Goal: Task Accomplishment & Management: Use online tool/utility

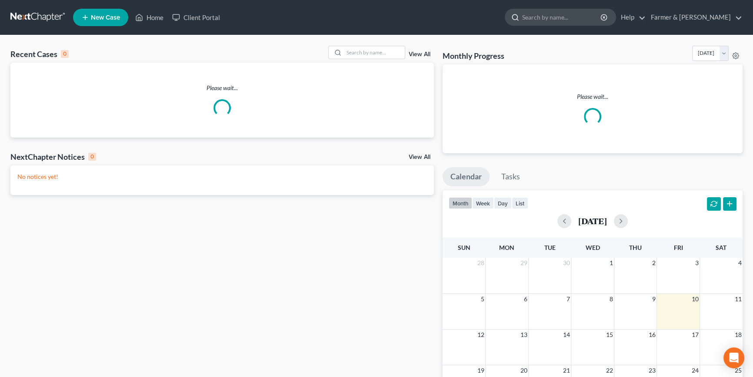
click at [576, 17] on input "search" at bounding box center [562, 17] width 80 height 16
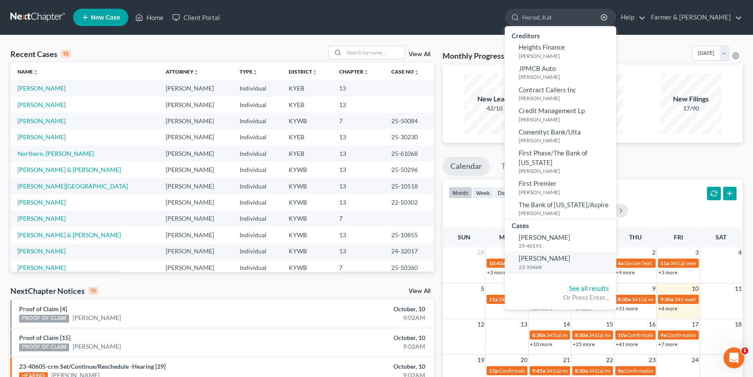
type input "Herod, Kat"
click at [571, 254] on span "[PERSON_NAME]" at bounding box center [545, 258] width 52 height 8
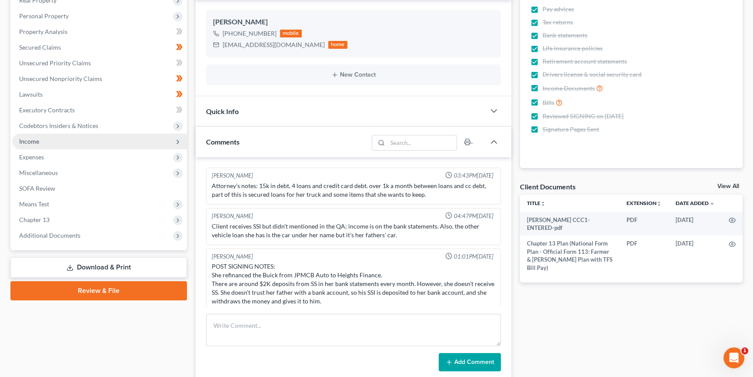
click at [51, 141] on span "Income" at bounding box center [99, 142] width 175 height 16
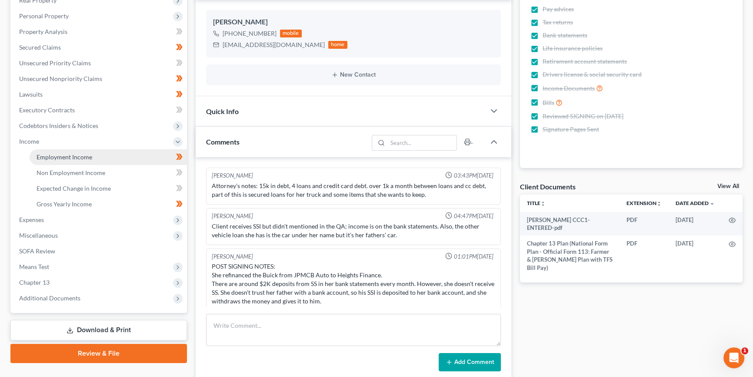
click at [65, 156] on span "Employment Income" at bounding box center [65, 156] width 56 height 7
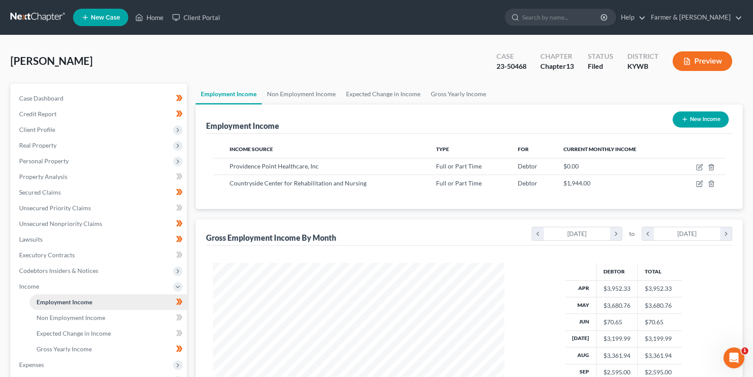
scroll to position [156, 309]
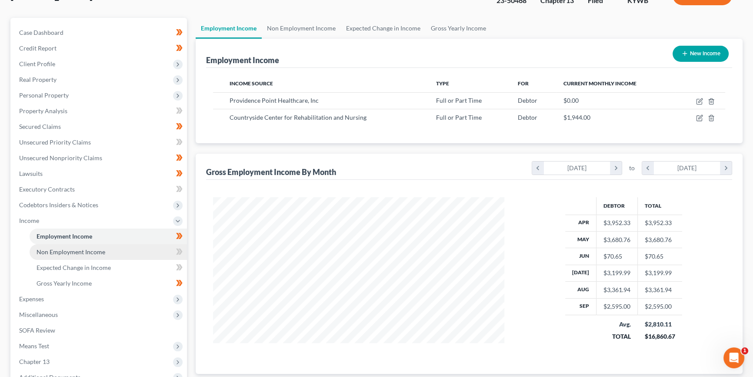
click at [86, 249] on span "Non Employment Income" at bounding box center [71, 251] width 69 height 7
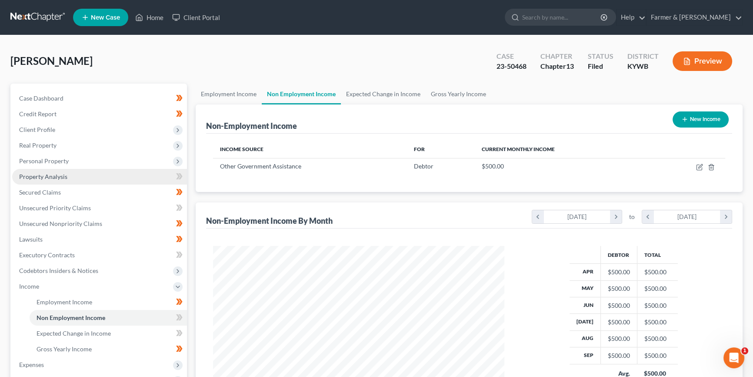
click at [60, 175] on span "Property Analysis" at bounding box center [43, 176] width 48 height 7
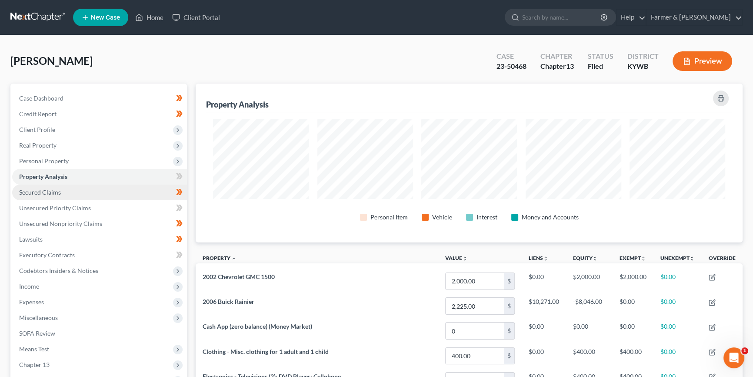
click at [66, 190] on link "Secured Claims" at bounding box center [99, 192] width 175 height 16
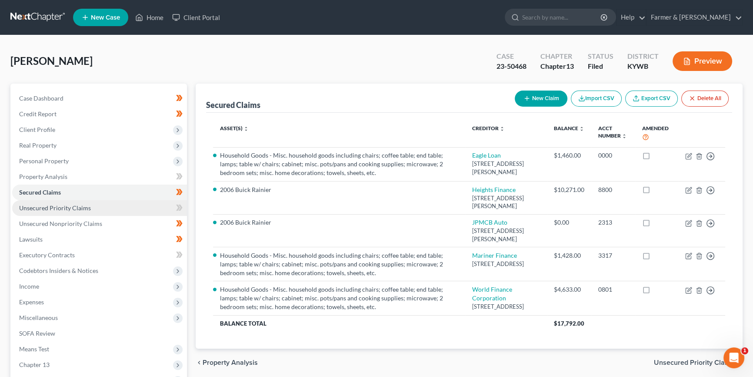
click at [76, 207] on span "Unsecured Priority Claims" at bounding box center [55, 207] width 72 height 7
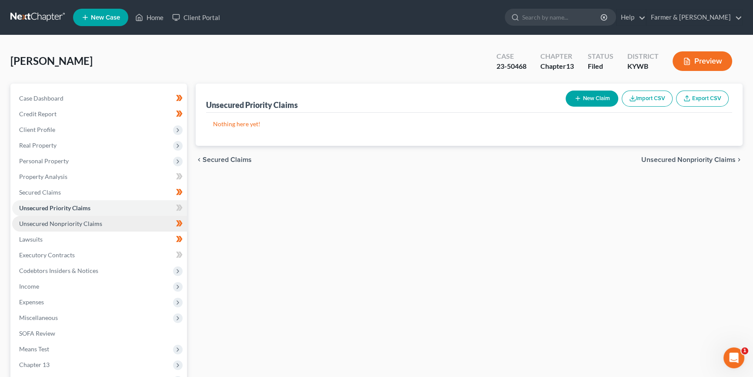
click at [71, 222] on span "Unsecured Nonpriority Claims" at bounding box center [60, 223] width 83 height 7
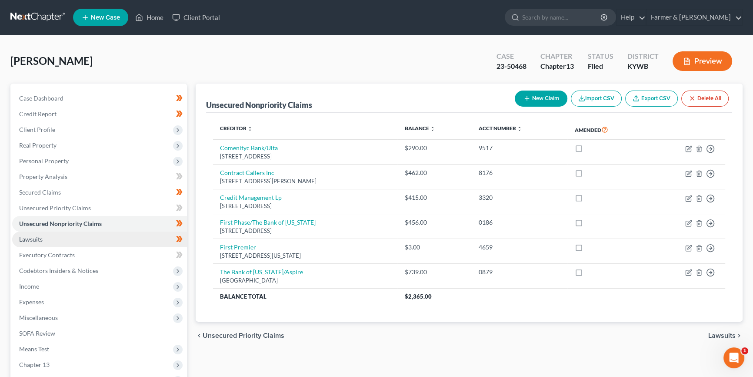
click at [54, 237] on link "Lawsuits" at bounding box center [99, 239] width 175 height 16
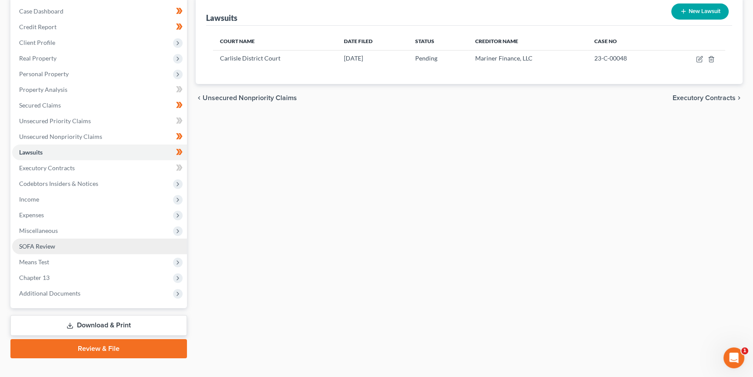
scroll to position [92, 0]
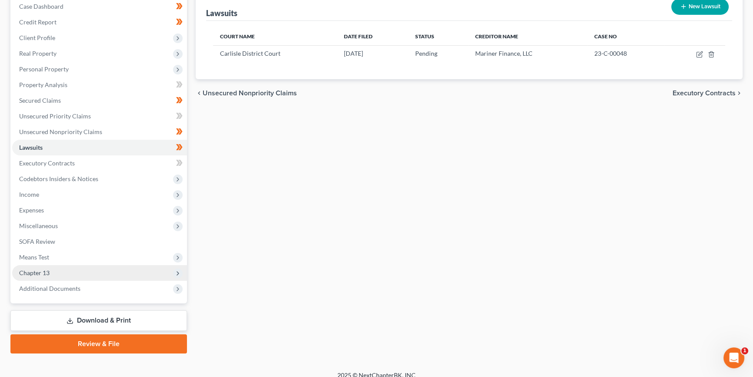
click at [38, 271] on span "Chapter 13" at bounding box center [34, 272] width 30 height 7
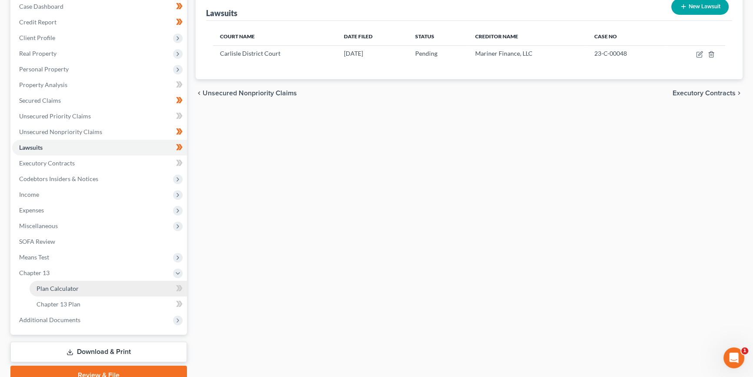
click at [73, 287] on span "Plan Calculator" at bounding box center [58, 287] width 42 height 7
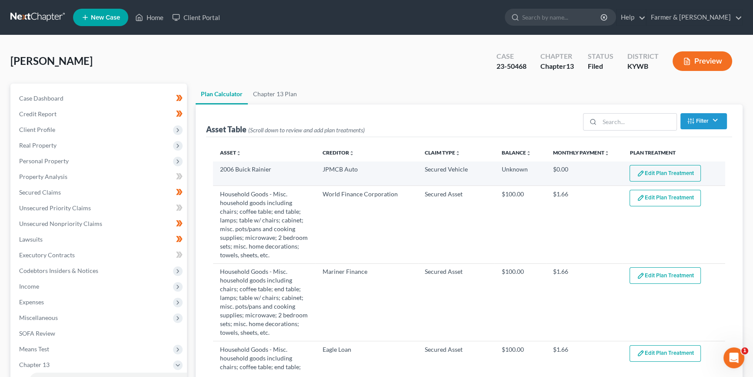
select select "59"
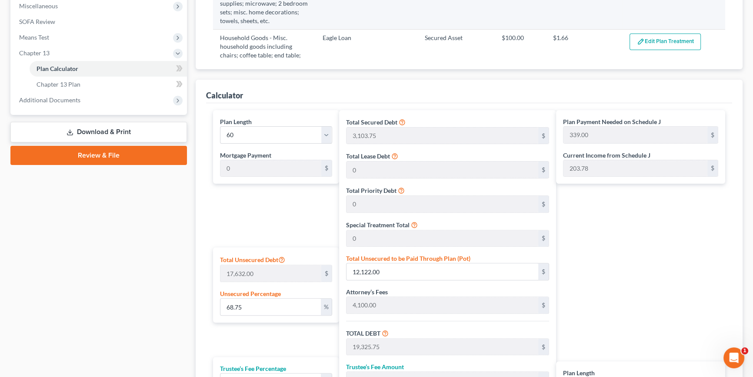
scroll to position [296, 0]
